Goal: Task Accomplishment & Management: Use online tool/utility

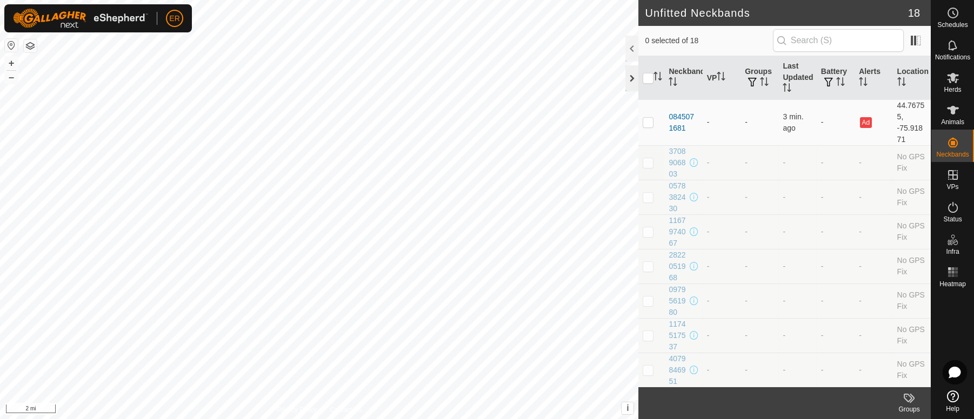
click at [630, 79] on div at bounding box center [631, 78] width 13 height 26
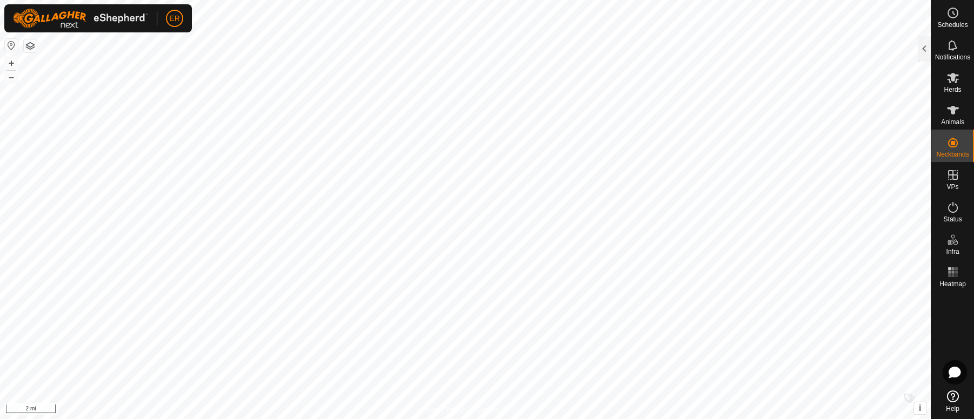
click at [8, 44] on button "button" at bounding box center [11, 45] width 13 height 13
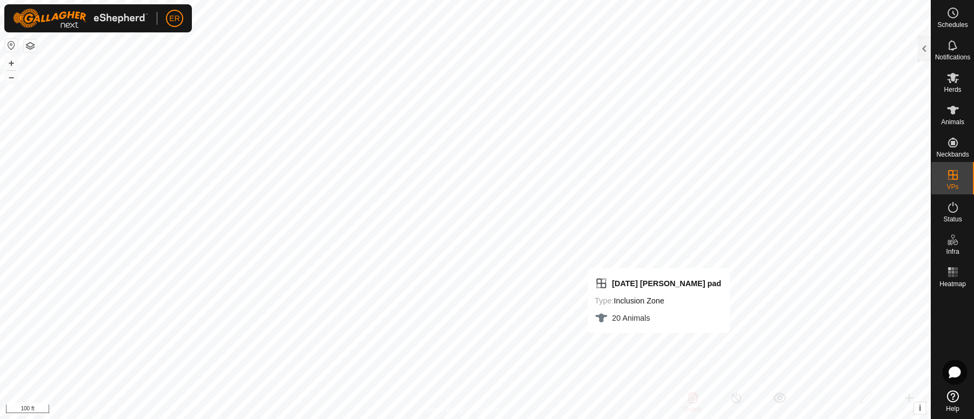
checkbox input "false"
click at [950, 79] on icon at bounding box center [953, 78] width 12 height 10
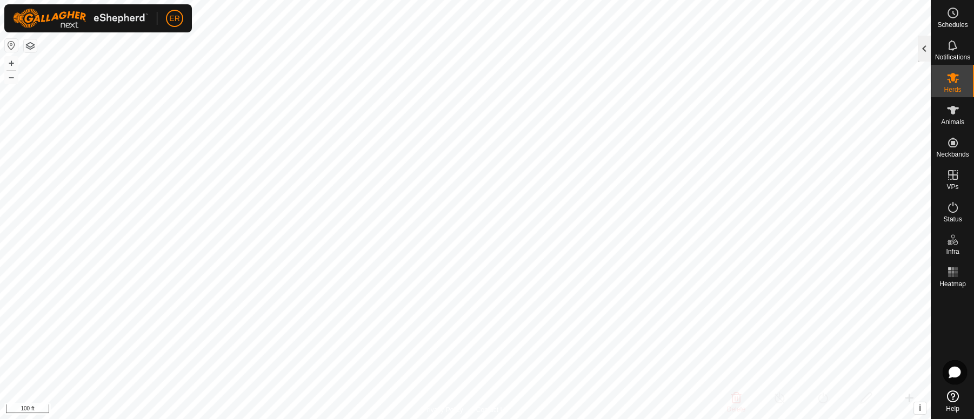
click at [925, 46] on div at bounding box center [924, 49] width 13 height 26
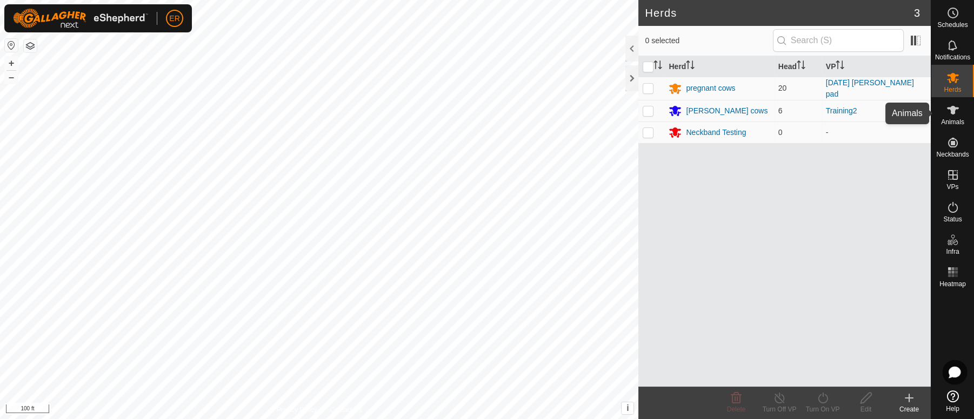
click at [947, 110] on icon at bounding box center [952, 110] width 13 height 13
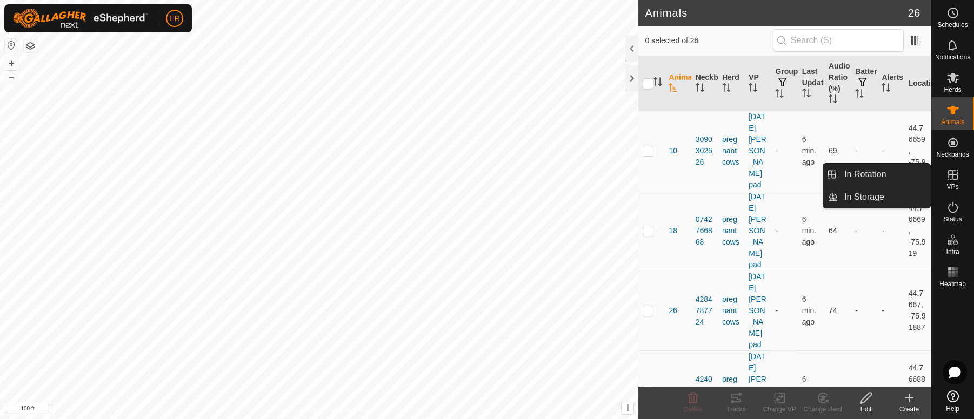
click at [953, 175] on icon at bounding box center [953, 175] width 10 height 10
click at [910, 173] on link "In Rotation" at bounding box center [884, 175] width 92 height 22
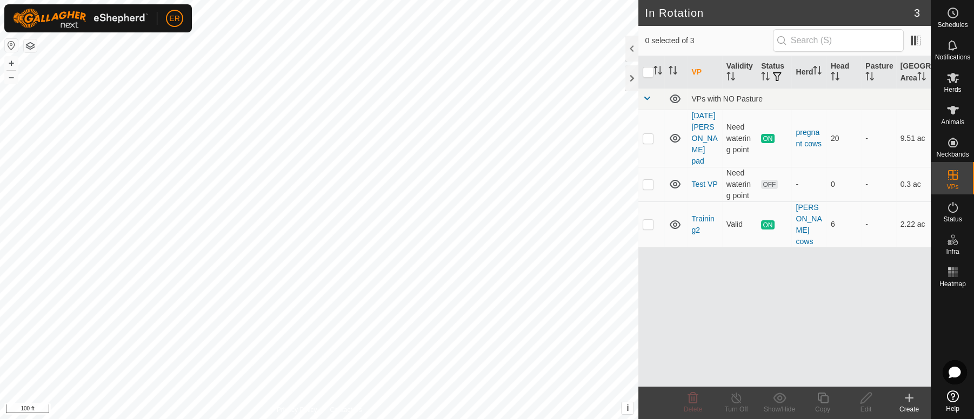
click at [912, 408] on div "Create" at bounding box center [908, 410] width 43 height 10
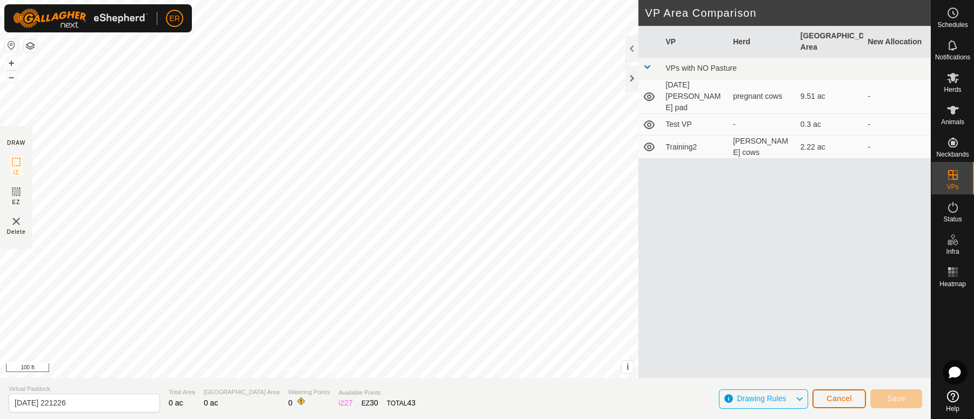
click at [838, 400] on span "Cancel" at bounding box center [838, 398] width 25 height 9
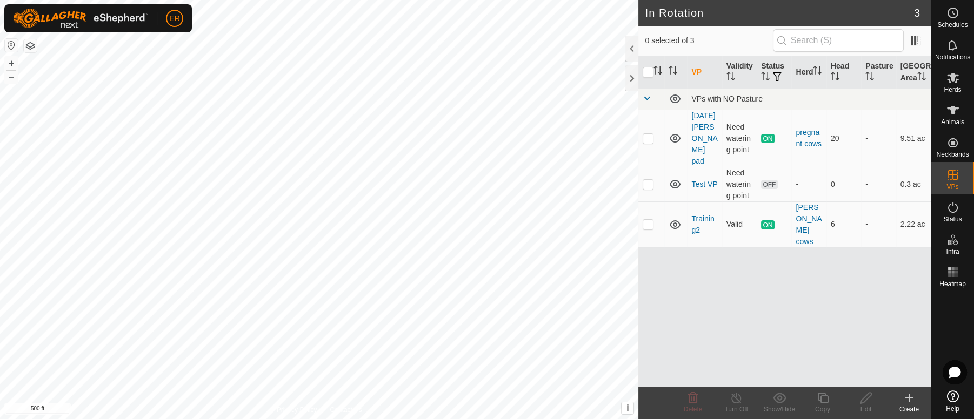
click at [909, 400] on icon at bounding box center [909, 398] width 0 height 8
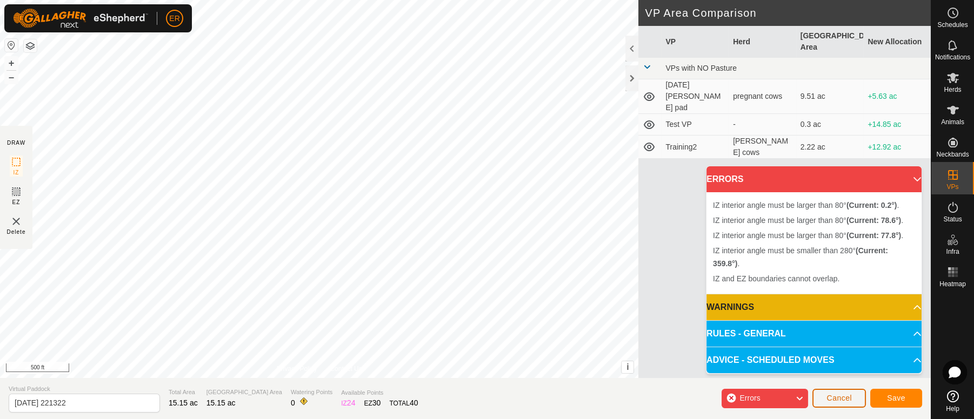
click at [836, 396] on span "Cancel" at bounding box center [838, 398] width 25 height 9
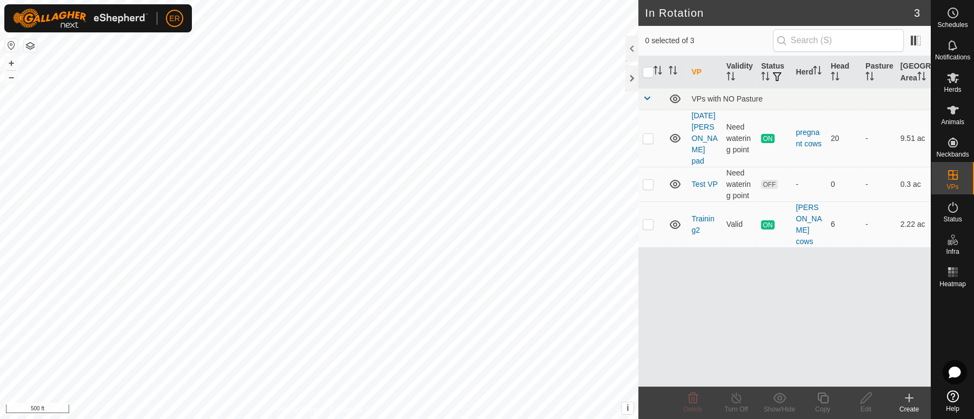
click at [908, 404] on icon at bounding box center [908, 398] width 13 height 13
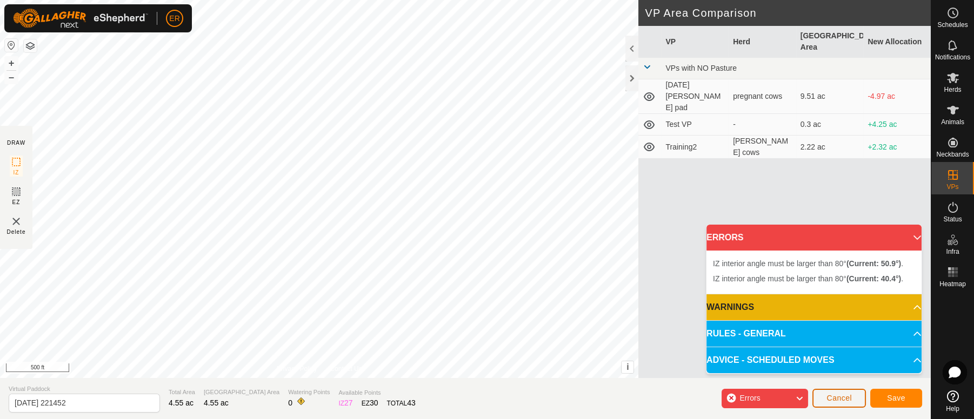
click at [843, 399] on span "Cancel" at bounding box center [838, 398] width 25 height 9
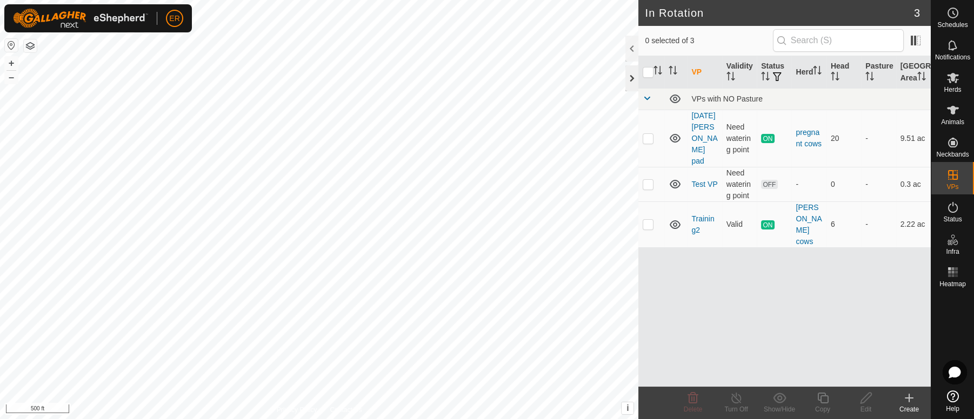
click at [627, 76] on div at bounding box center [631, 78] width 13 height 26
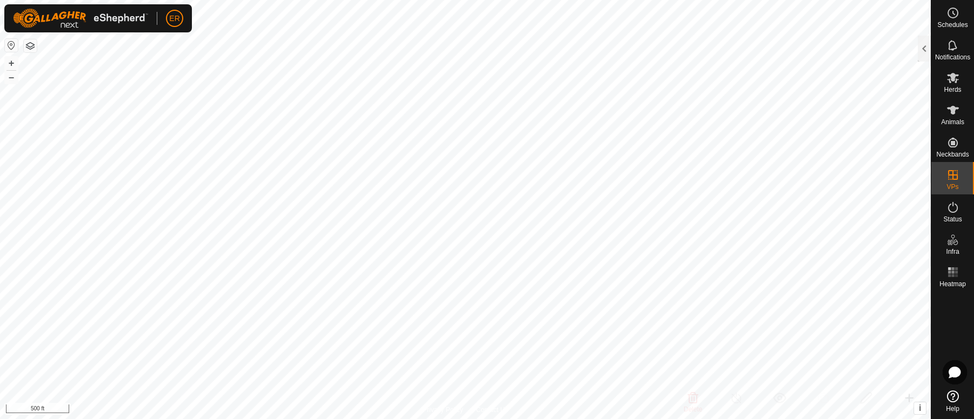
click at [4, 75] on div "+ –" at bounding box center [11, 70] width 14 height 28
click at [5, 76] on button "–" at bounding box center [11, 77] width 13 height 13
click at [14, 62] on button "+" at bounding box center [11, 63] width 13 height 13
click at [13, 62] on button "+" at bounding box center [11, 63] width 13 height 13
click at [9, 59] on button "+" at bounding box center [11, 63] width 13 height 13
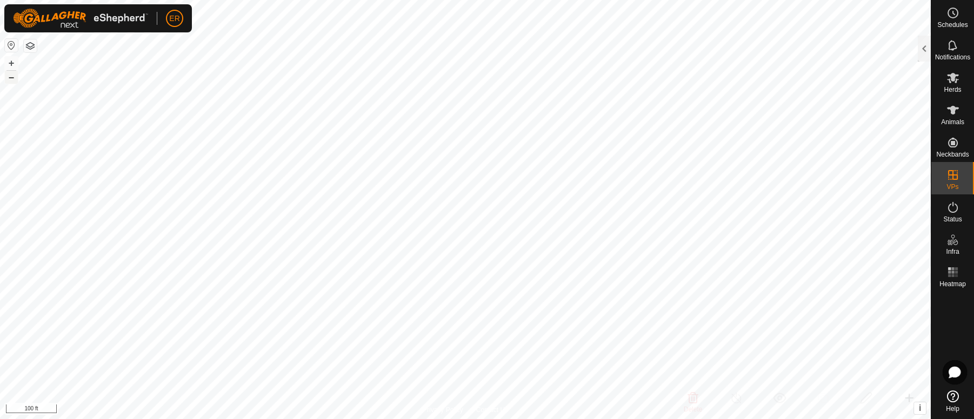
click at [12, 80] on button "–" at bounding box center [11, 77] width 13 height 13
click at [972, 419] on html "ER Schedules Notifications Herds Animals Neckbands VPs Status Infra Heatmap Hel…" at bounding box center [487, 209] width 974 height 419
click at [12, 78] on button "–" at bounding box center [11, 77] width 13 height 13
click at [922, 49] on div at bounding box center [924, 49] width 13 height 26
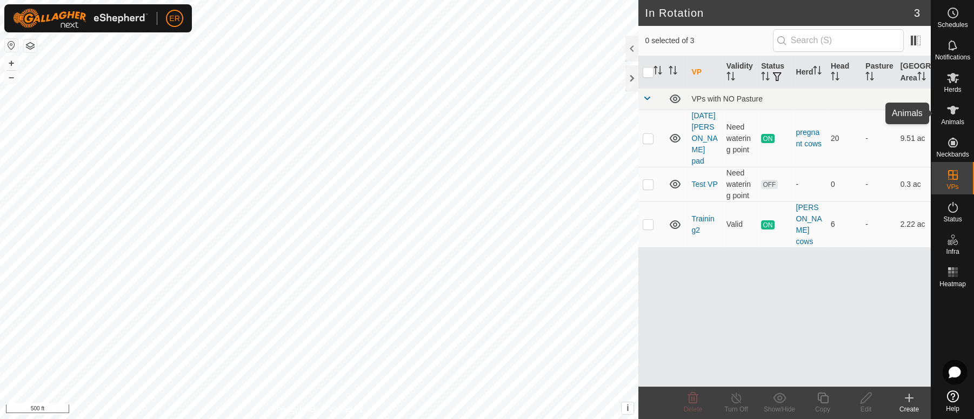
click at [954, 109] on icon at bounding box center [953, 110] width 12 height 9
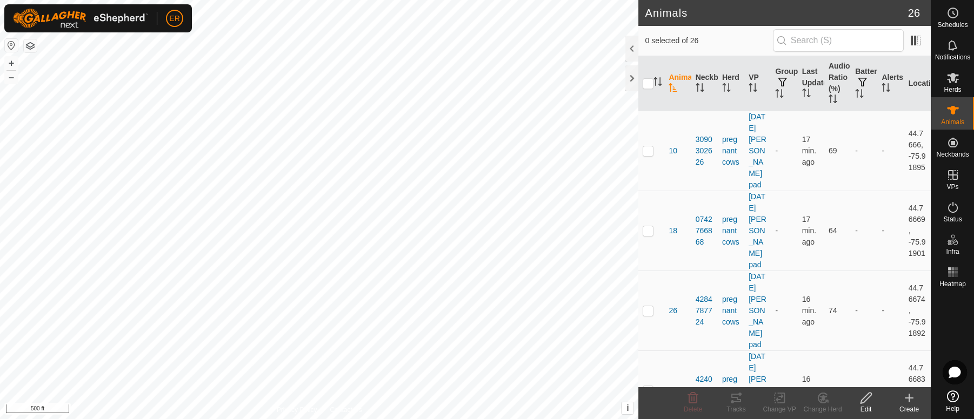
click at [951, 399] on icon at bounding box center [953, 397] width 12 height 12
click at [949, 398] on icon at bounding box center [953, 397] width 12 height 12
click at [954, 374] on icon at bounding box center [954, 372] width 12 height 11
click at [0, 0] on icon at bounding box center [0, 0] width 0 height 0
click at [952, 398] on icon at bounding box center [953, 397] width 12 height 12
